Goal: Transaction & Acquisition: Purchase product/service

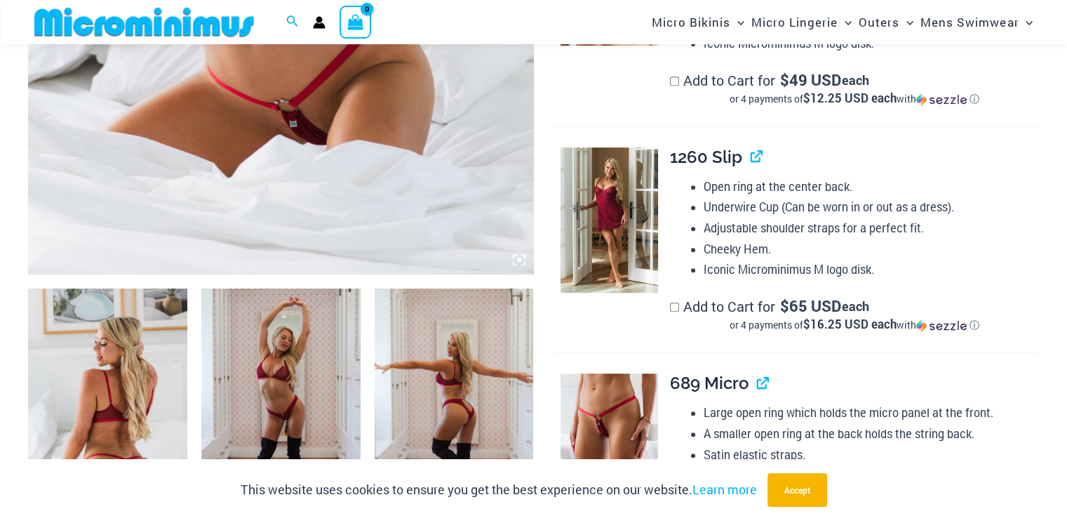
scroll to position [620, 0]
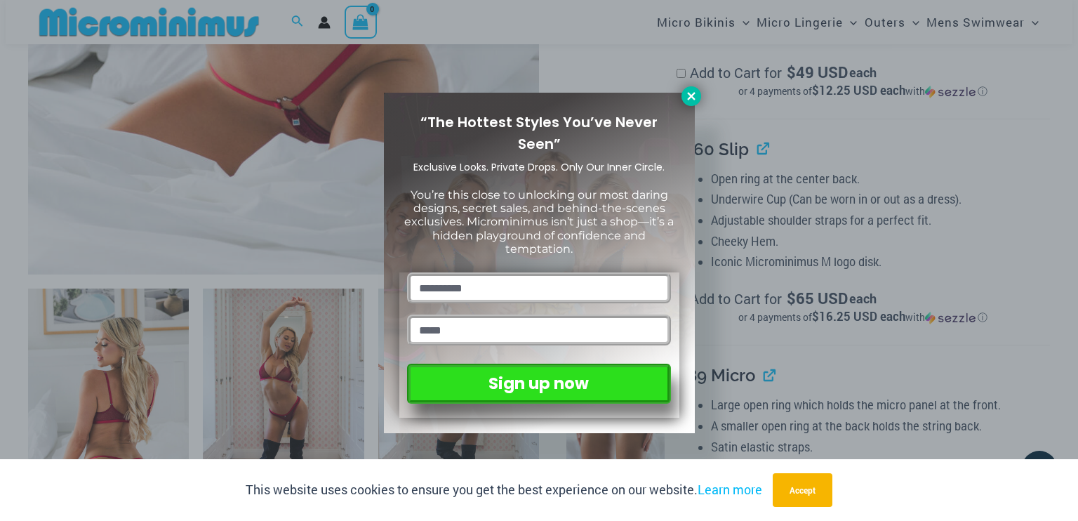
click at [693, 90] on icon at bounding box center [691, 96] width 13 height 13
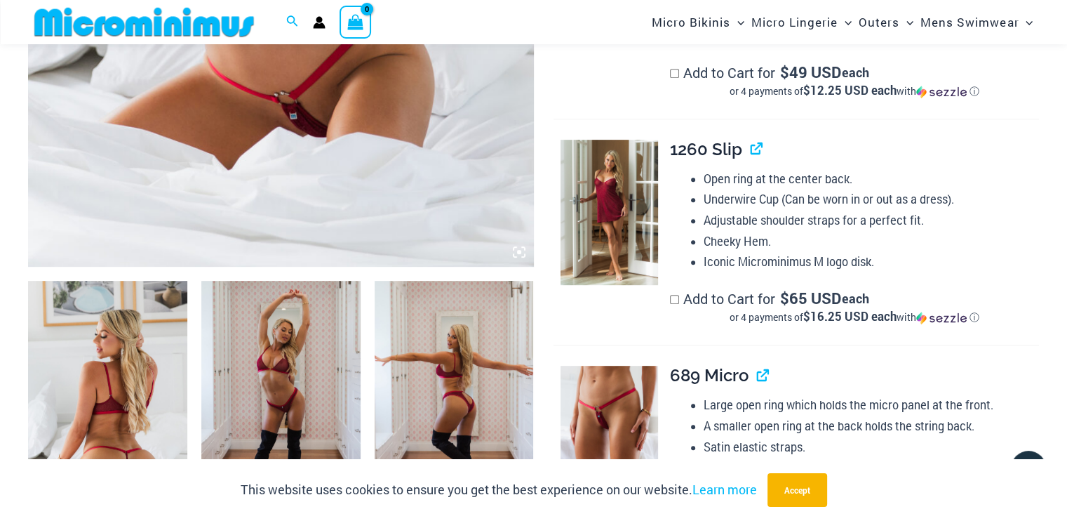
click at [514, 255] on icon at bounding box center [515, 255] width 3 height 3
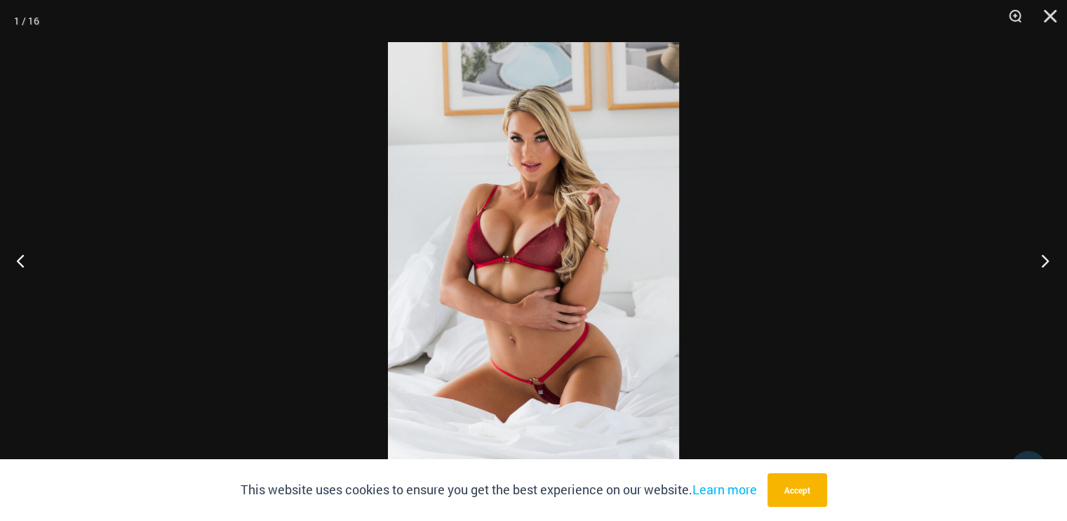
click at [1039, 267] on button "Next" at bounding box center [1041, 260] width 53 height 70
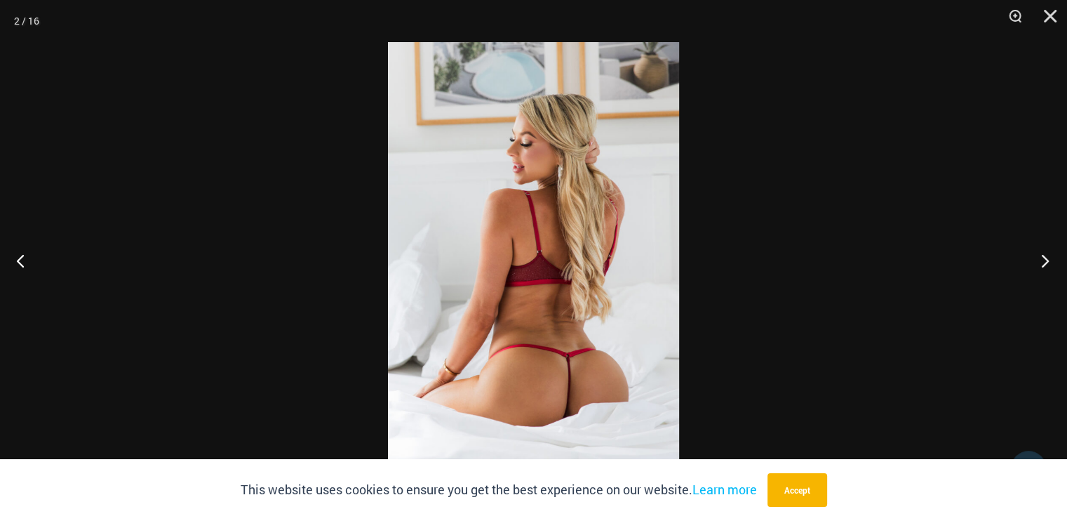
click at [1039, 268] on button "Next" at bounding box center [1041, 260] width 53 height 70
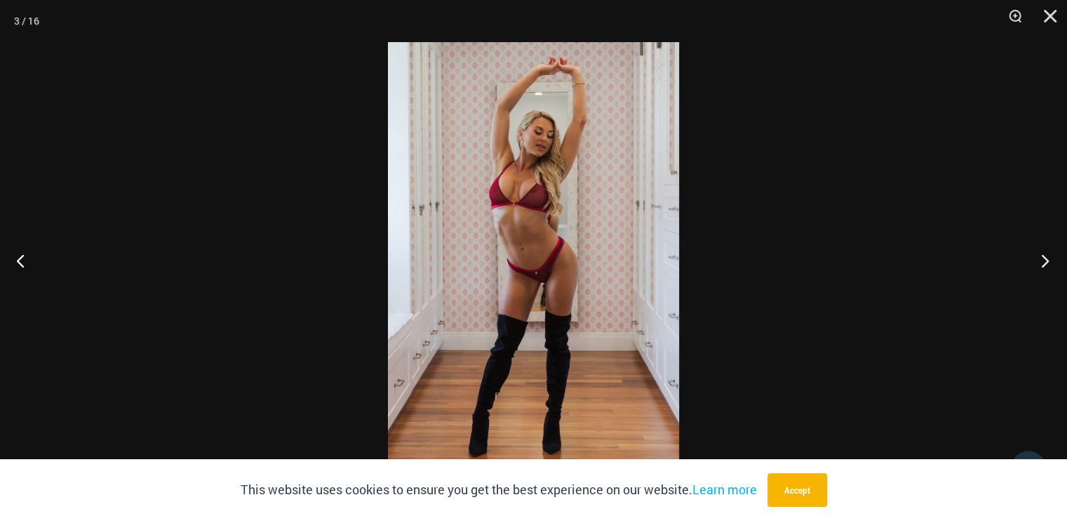
click at [1039, 268] on button "Next" at bounding box center [1041, 260] width 53 height 70
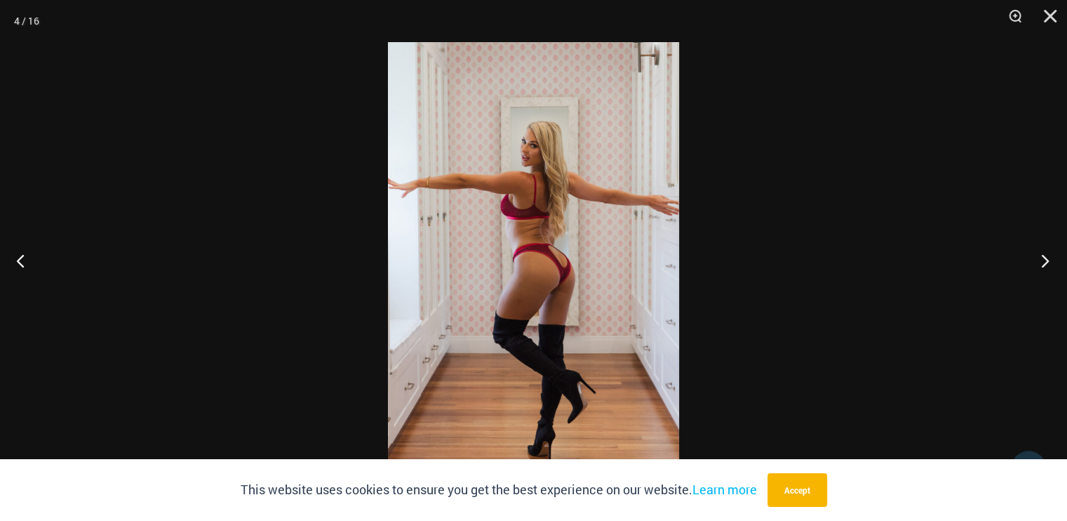
click at [1039, 267] on button "Next" at bounding box center [1041, 260] width 53 height 70
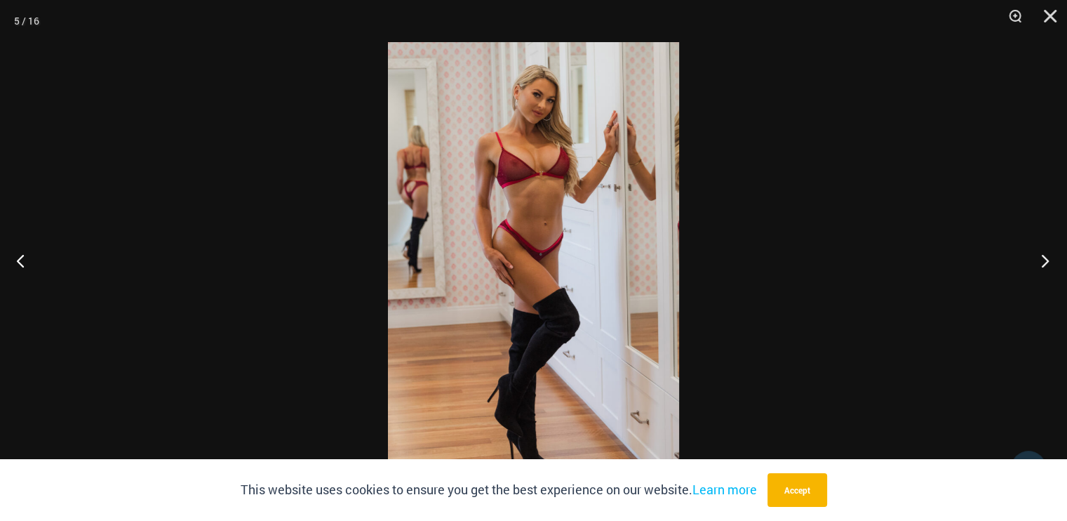
click at [1039, 268] on button "Next" at bounding box center [1041, 260] width 53 height 70
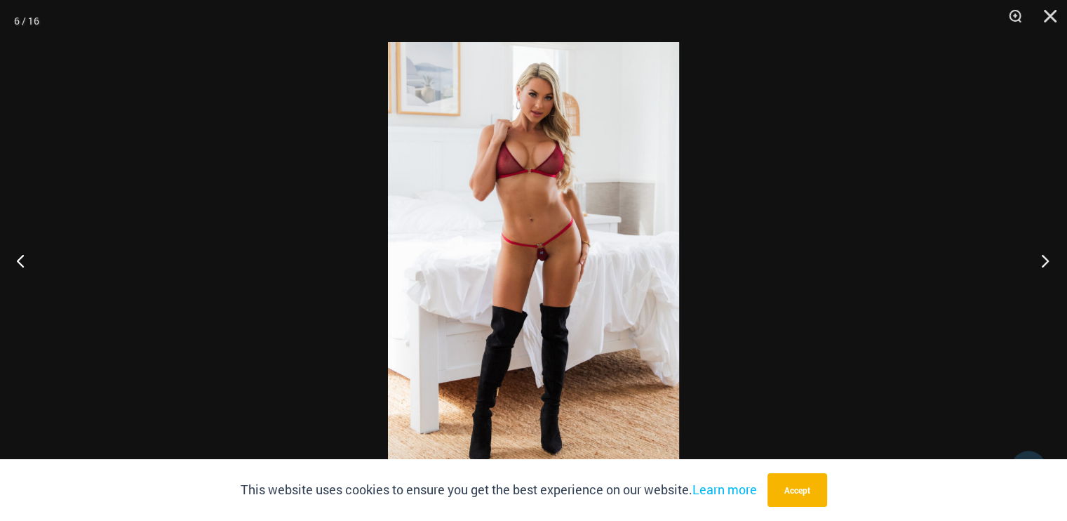
click at [1039, 268] on button "Next" at bounding box center [1041, 260] width 53 height 70
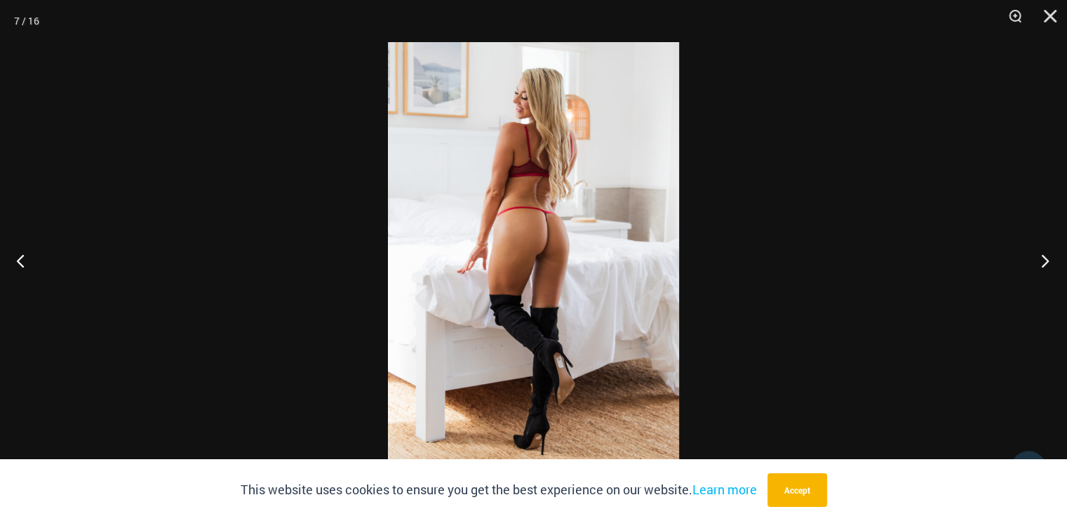
click at [1039, 269] on button "Next" at bounding box center [1041, 260] width 53 height 70
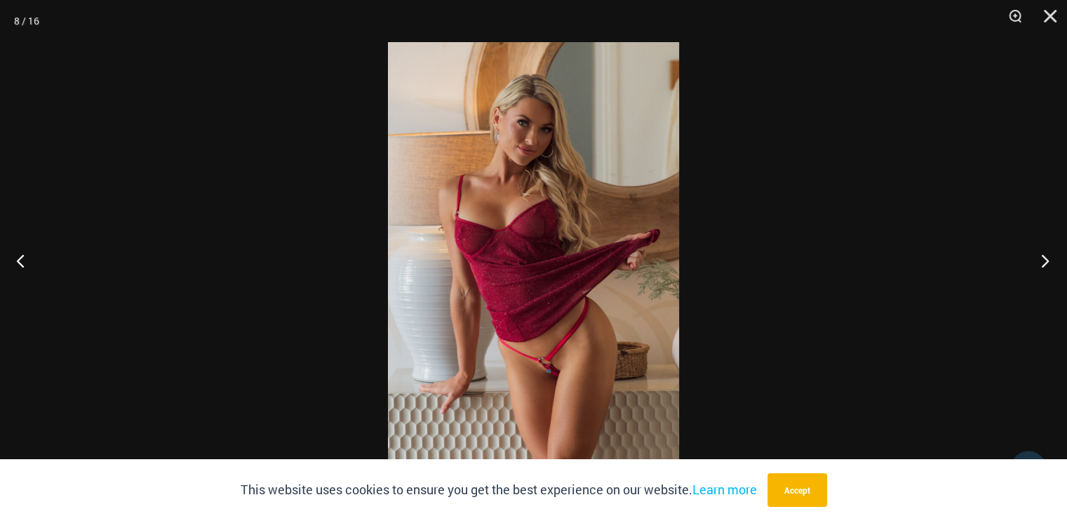
click at [1040, 269] on button "Next" at bounding box center [1041, 260] width 53 height 70
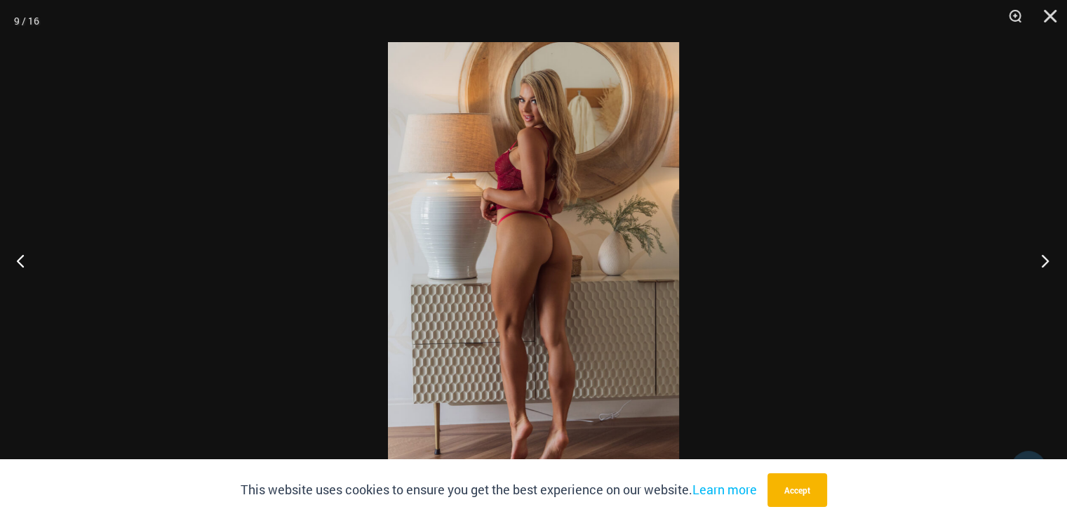
click at [1040, 269] on button "Next" at bounding box center [1041, 260] width 53 height 70
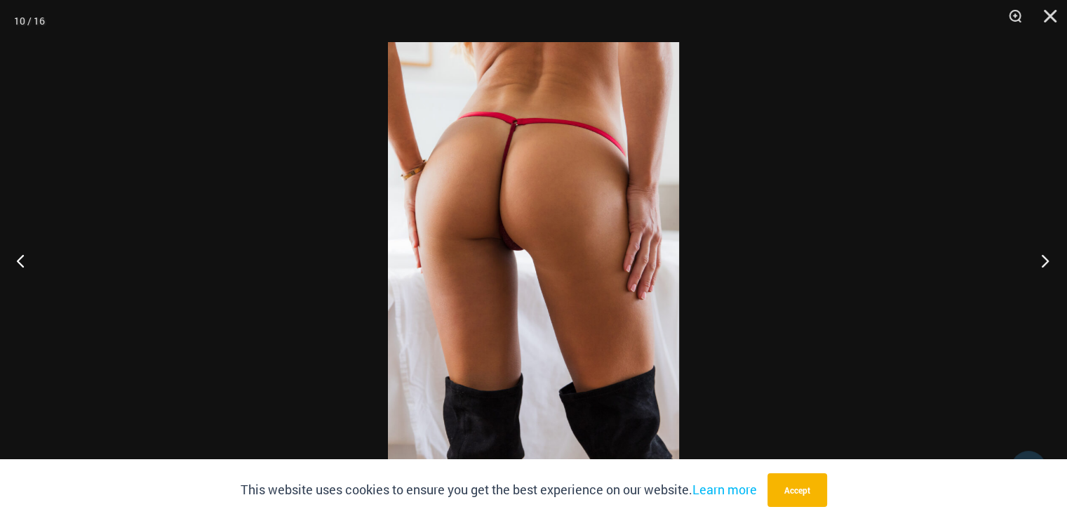
click at [1040, 269] on button "Next" at bounding box center [1041, 260] width 53 height 70
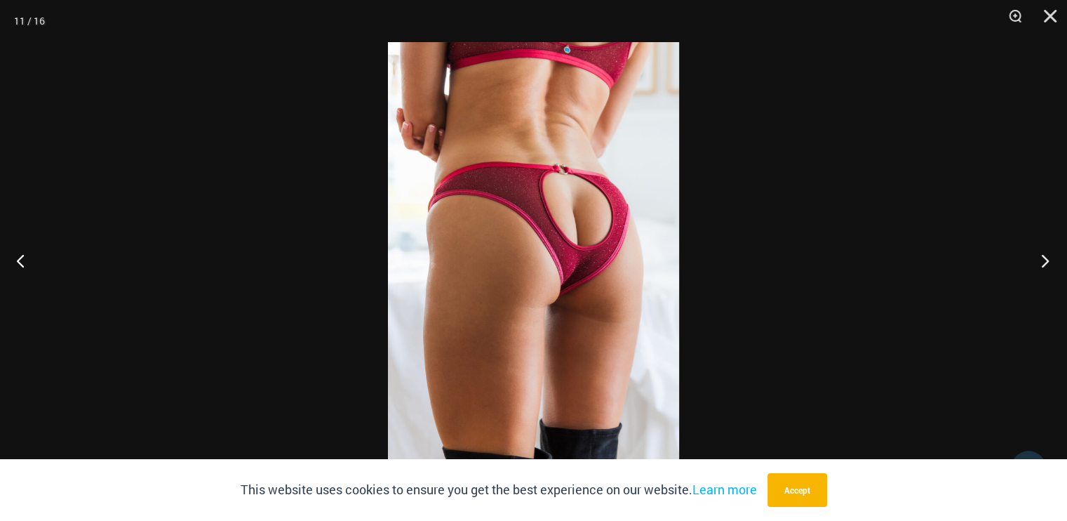
click at [1040, 269] on button "Next" at bounding box center [1041, 260] width 53 height 70
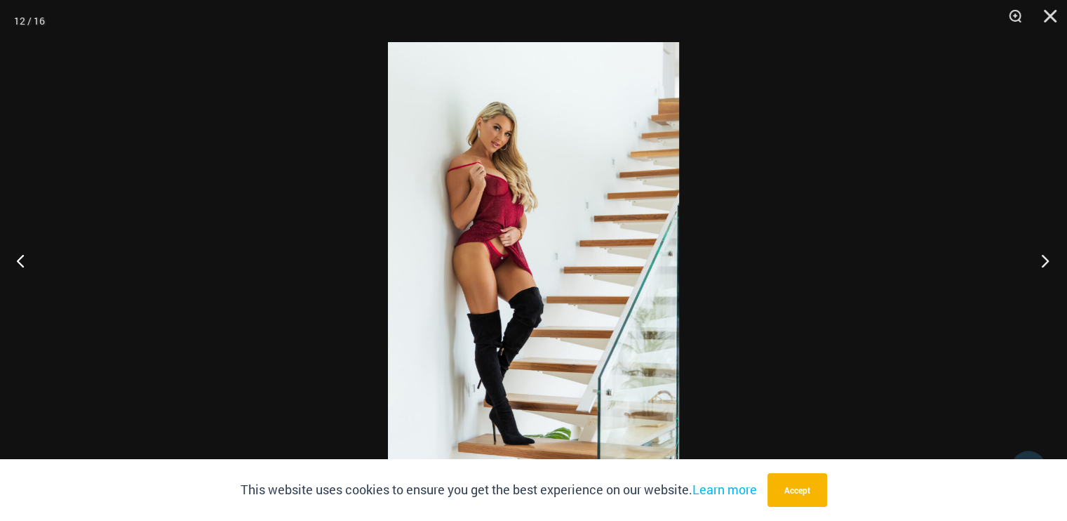
click at [1040, 269] on button "Next" at bounding box center [1041, 260] width 53 height 70
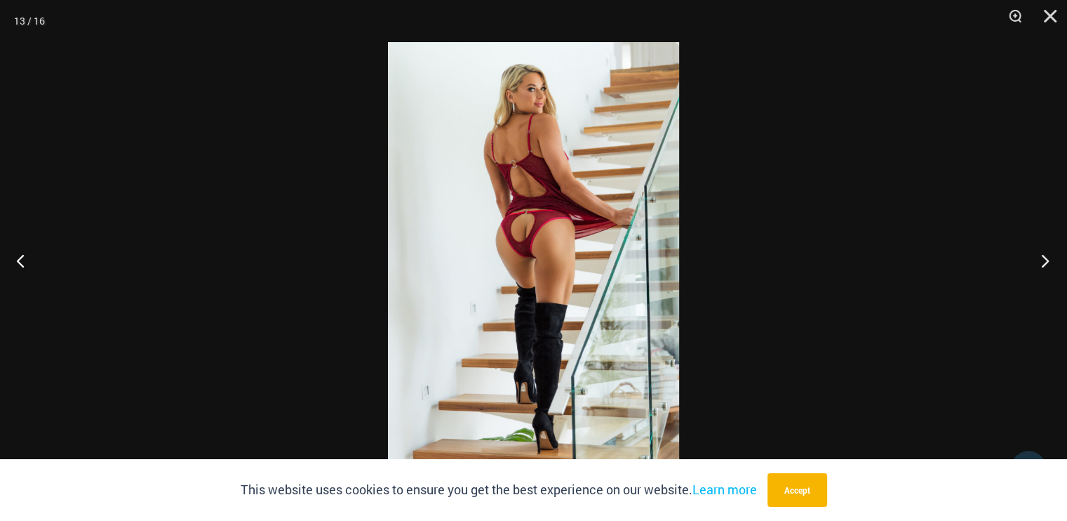
click at [1040, 269] on button "Next" at bounding box center [1041, 260] width 53 height 70
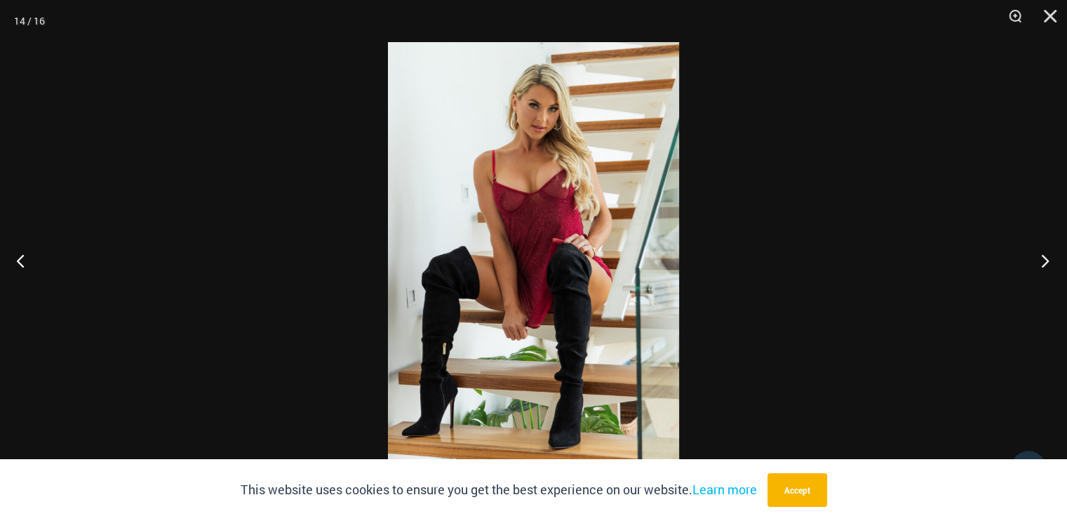
click at [1040, 269] on button "Next" at bounding box center [1041, 260] width 53 height 70
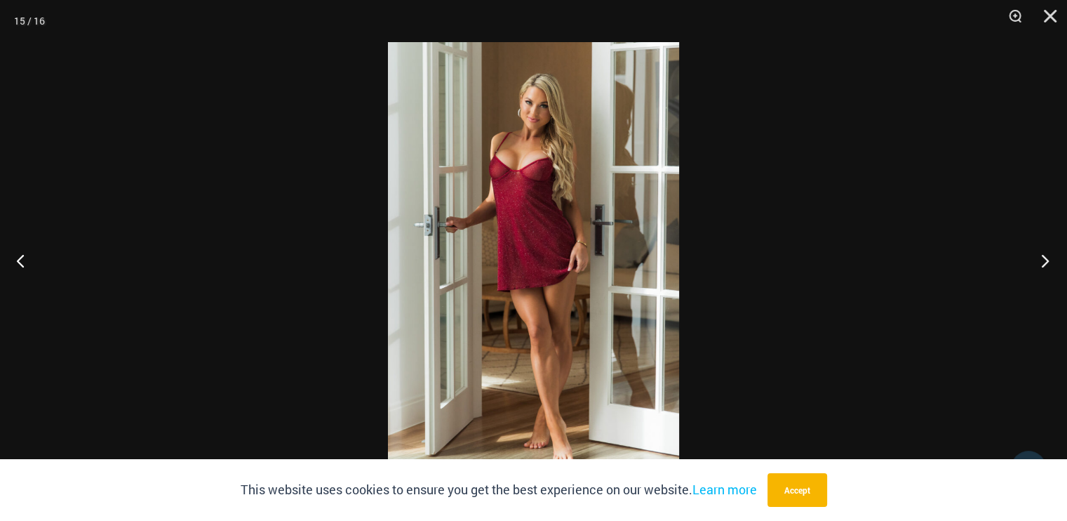
click at [1040, 269] on button "Next" at bounding box center [1041, 260] width 53 height 70
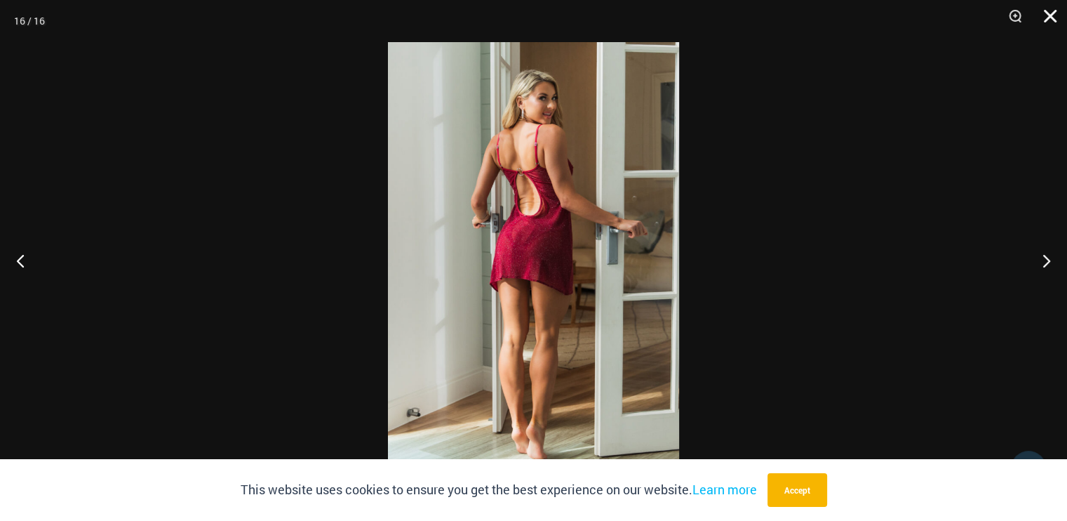
click at [1044, 15] on button "Close" at bounding box center [1045, 21] width 35 height 42
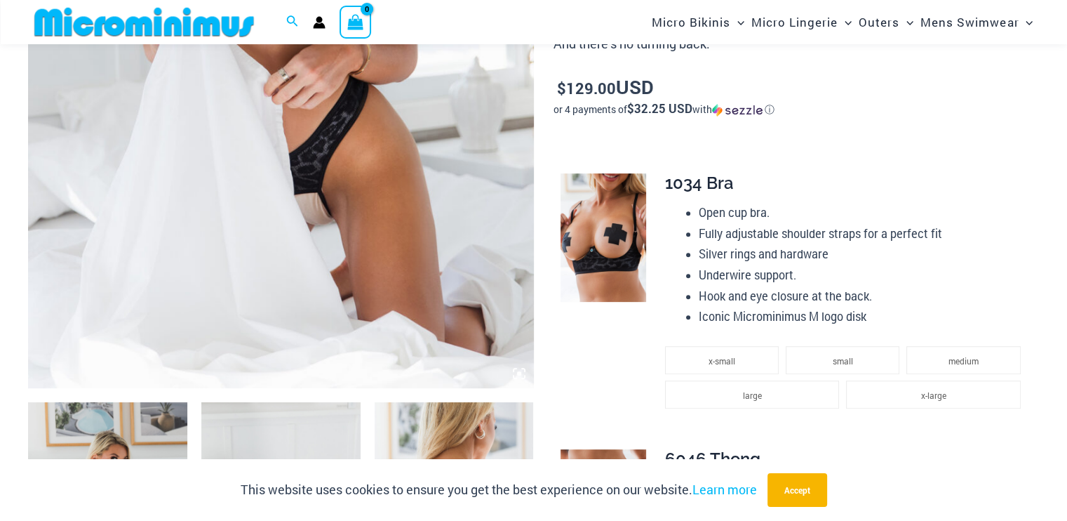
scroll to position [549, 0]
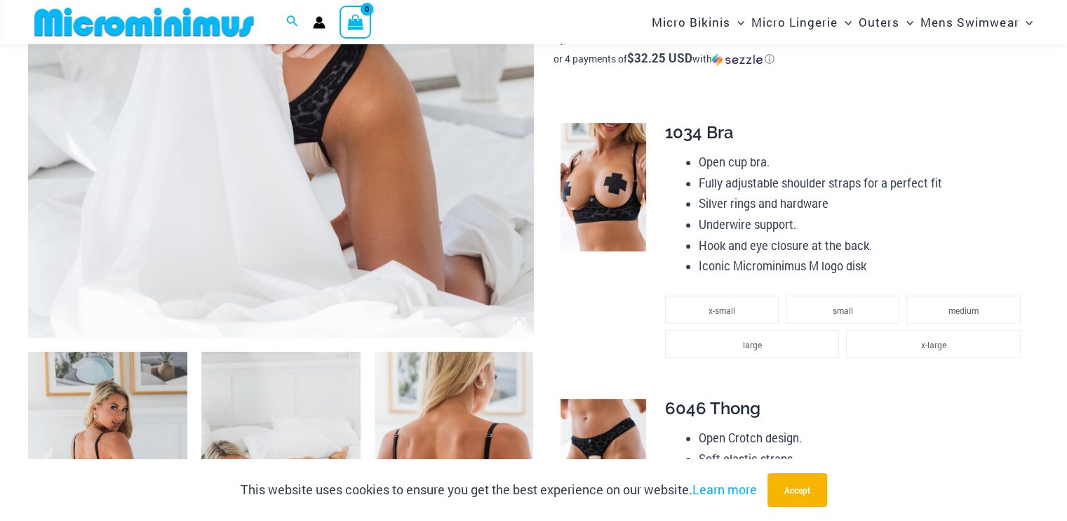
click at [516, 322] on icon at bounding box center [519, 322] width 13 height 13
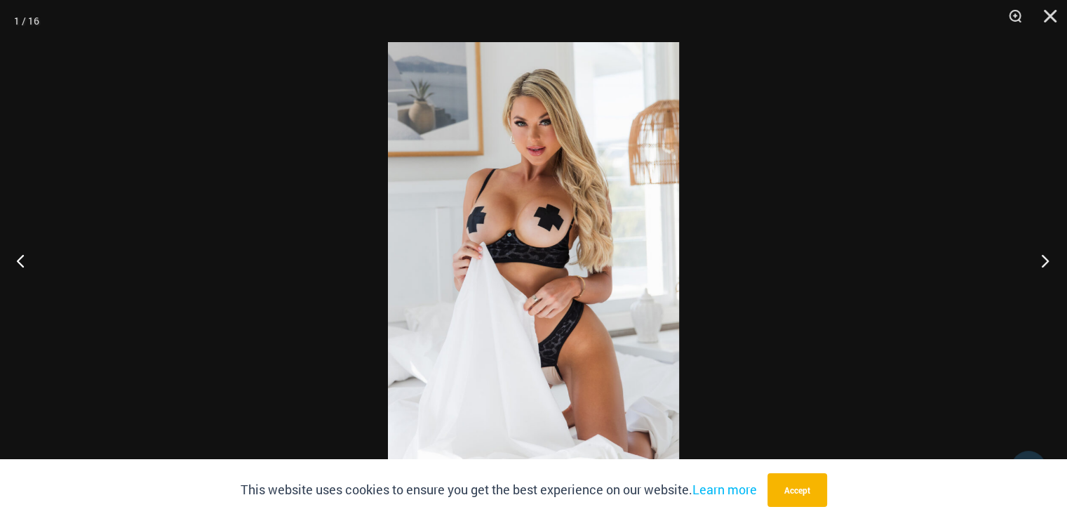
click at [1049, 260] on button "Next" at bounding box center [1041, 260] width 53 height 70
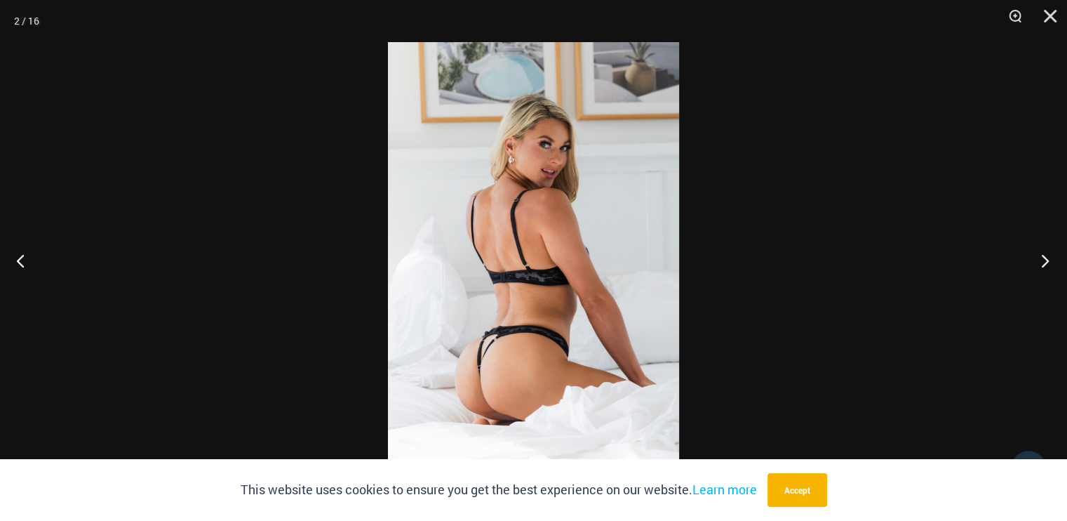
click at [1049, 260] on button "Next" at bounding box center [1041, 260] width 53 height 70
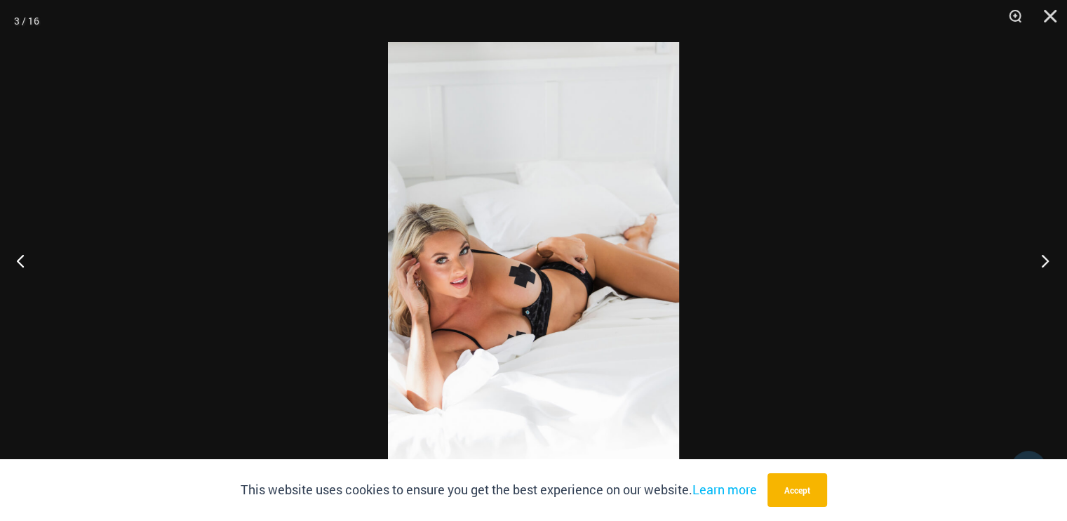
click at [1049, 261] on button "Next" at bounding box center [1041, 260] width 53 height 70
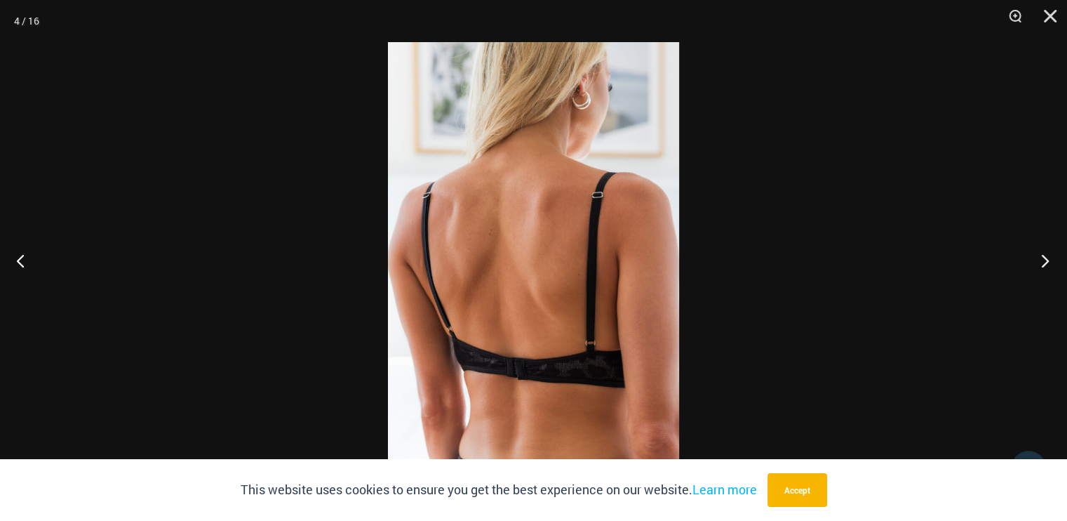
click at [1048, 262] on button "Next" at bounding box center [1041, 260] width 53 height 70
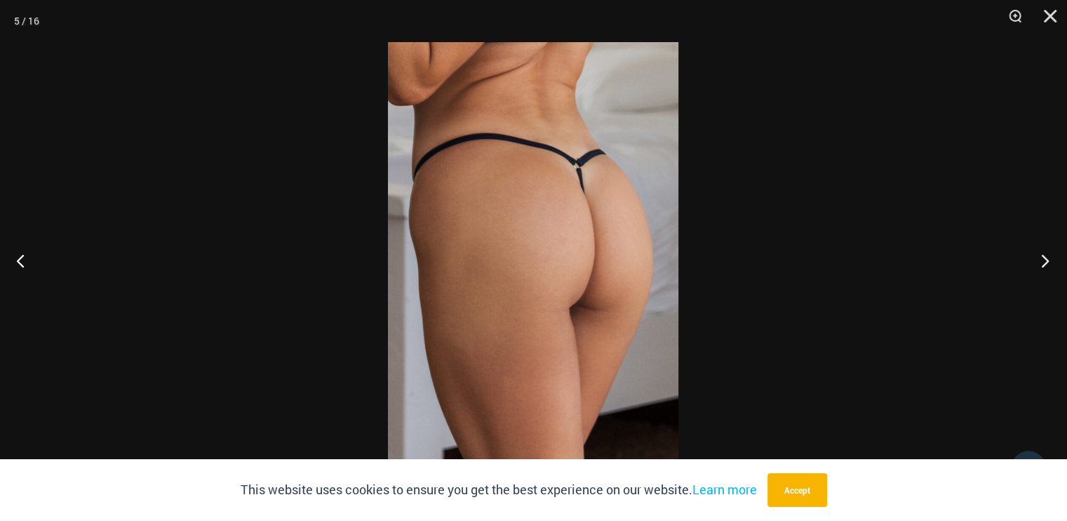
click at [1048, 262] on button "Next" at bounding box center [1041, 260] width 53 height 70
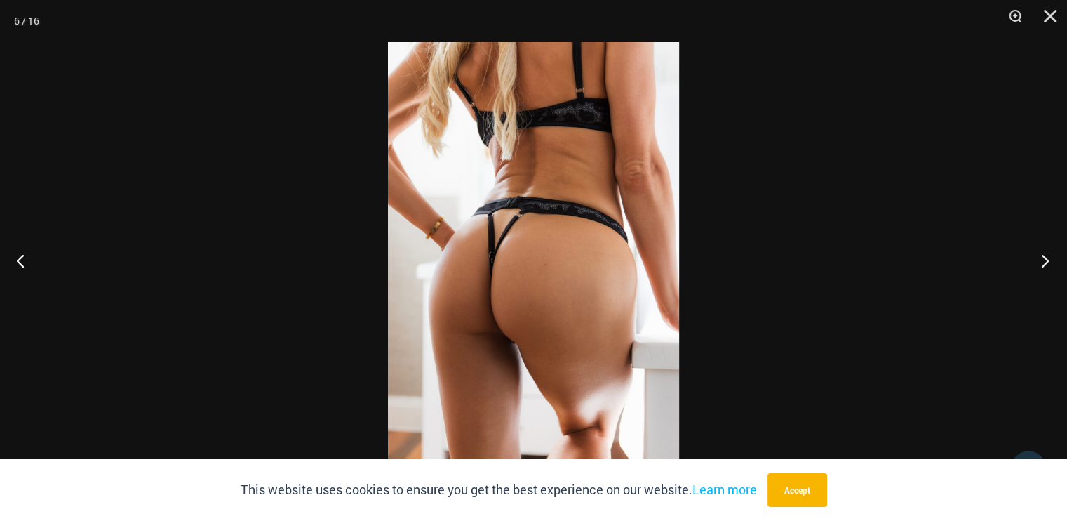
click at [1049, 263] on button "Next" at bounding box center [1041, 260] width 53 height 70
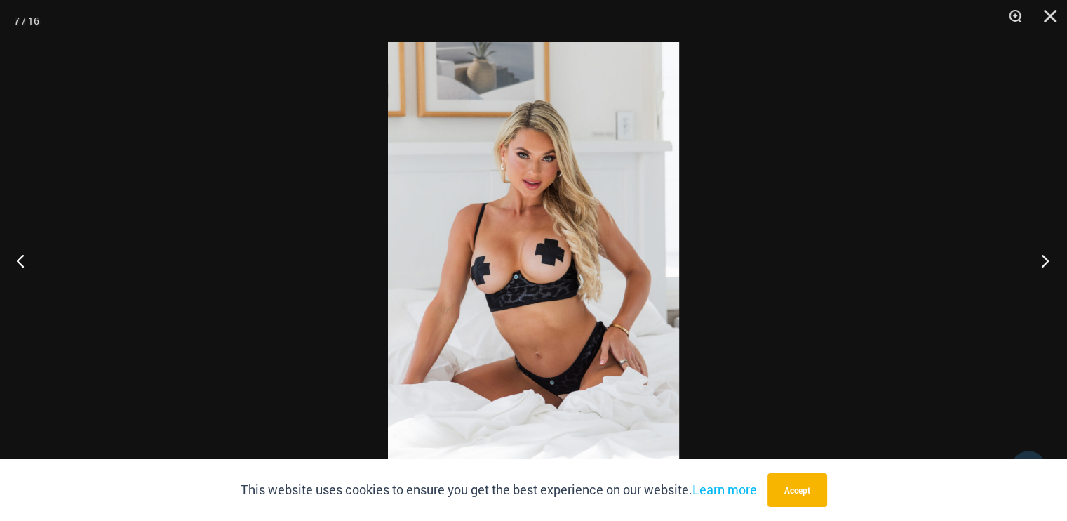
click at [1049, 262] on button "Next" at bounding box center [1041, 260] width 53 height 70
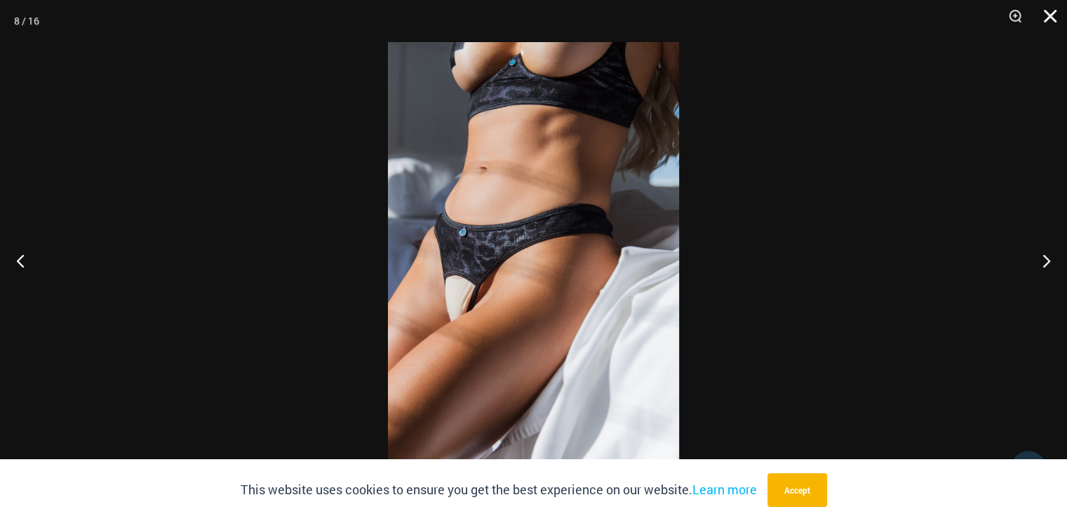
click at [1048, 13] on button "Close" at bounding box center [1045, 21] width 35 height 42
